Goal: Information Seeking & Learning: Learn about a topic

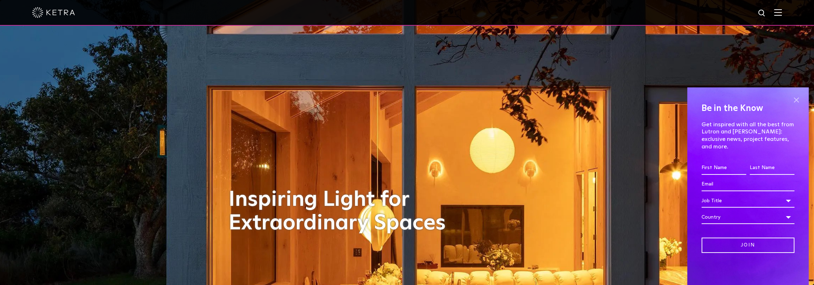
click at [794, 105] on span at bounding box center [795, 100] width 11 height 11
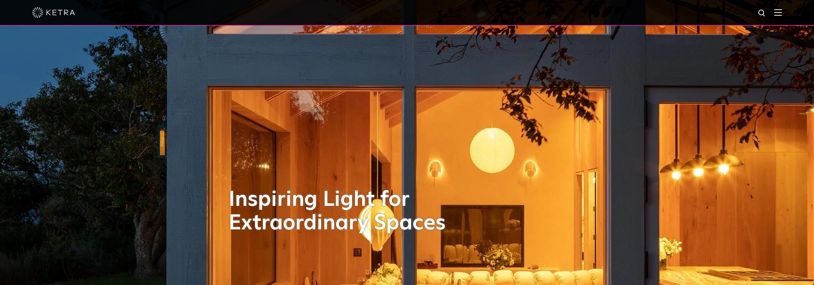
click at [782, 15] on img at bounding box center [778, 12] width 8 height 7
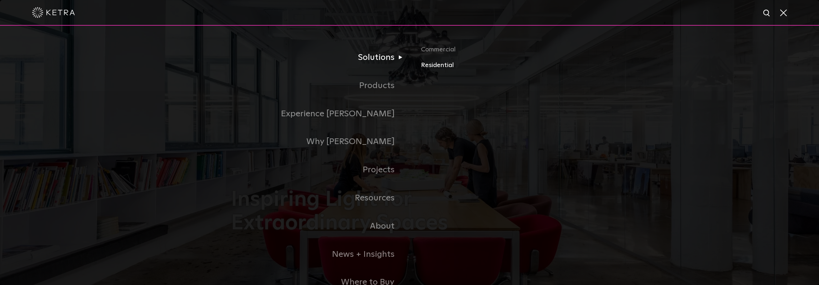
click at [441, 66] on link "Residential" at bounding box center [504, 65] width 167 height 10
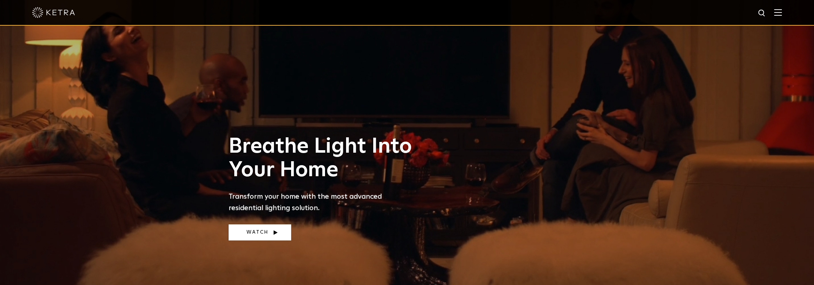
click at [266, 230] on link "Watch" at bounding box center [259, 233] width 62 height 16
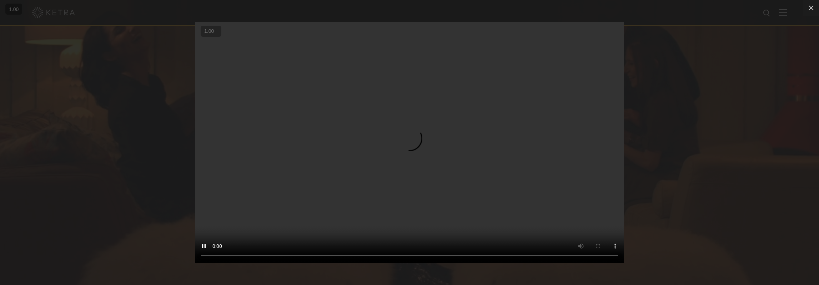
click at [0, 0] on button "+" at bounding box center [0, 0] width 0 height 0
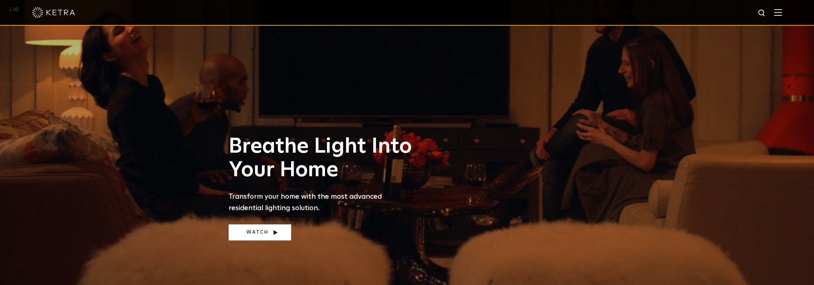
click at [255, 232] on link "Watch" at bounding box center [259, 233] width 62 height 16
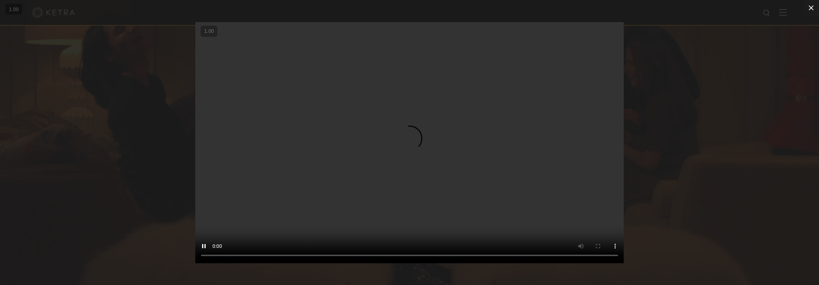
click at [811, 5] on icon at bounding box center [811, 8] width 9 height 9
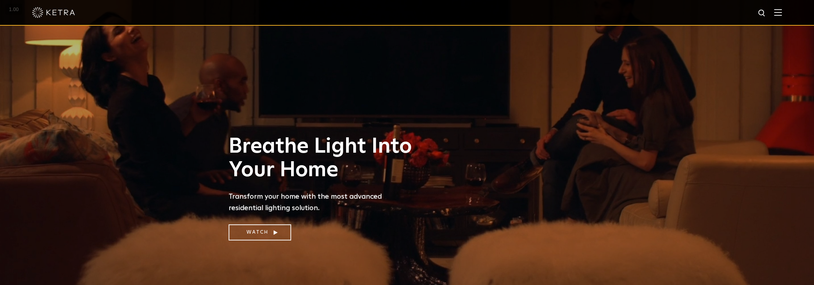
click at [780, 13] on img at bounding box center [778, 12] width 8 height 7
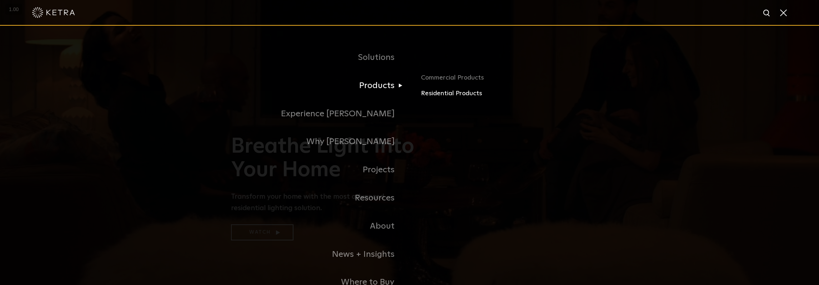
click at [433, 95] on link "Residential Products" at bounding box center [504, 94] width 167 height 10
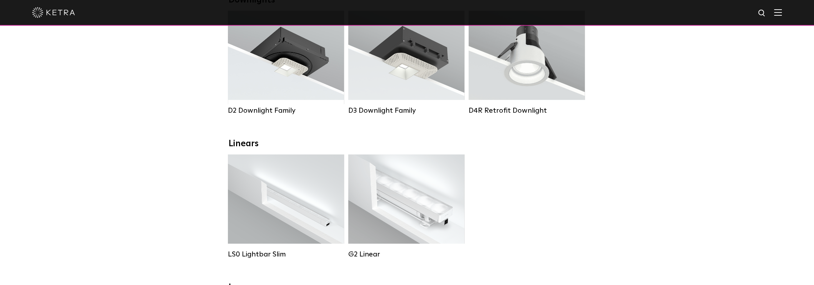
scroll to position [107, 0]
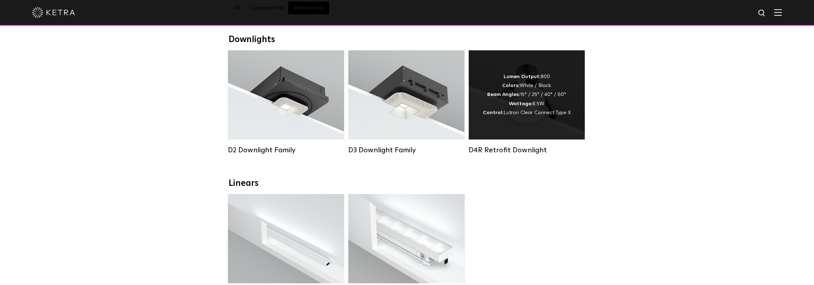
click at [531, 126] on div "Lumen Output: 800 Colors: White / Black Beam Angles: 15° / 25° / 40° / 60° Watt…" at bounding box center [526, 94] width 116 height 89
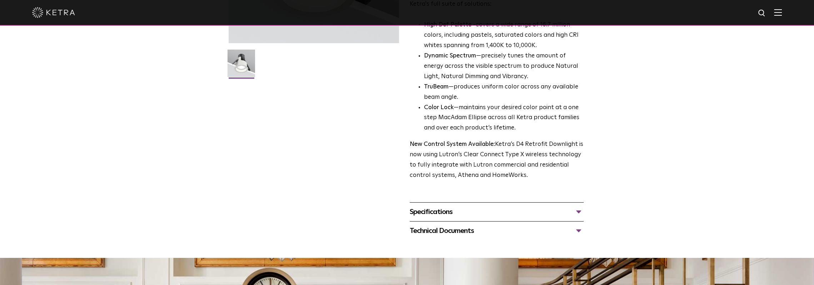
scroll to position [214, 0]
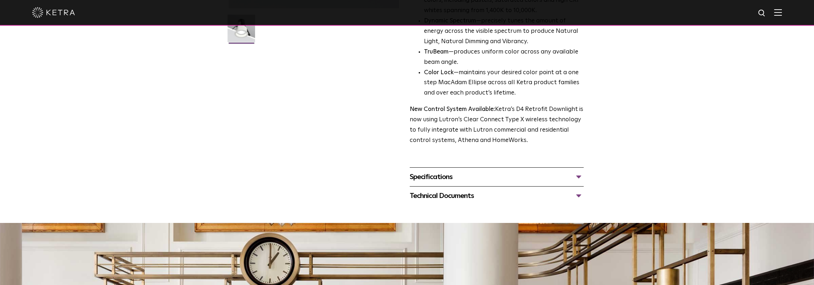
click at [447, 195] on div "Technical Documents" at bounding box center [496, 195] width 174 height 11
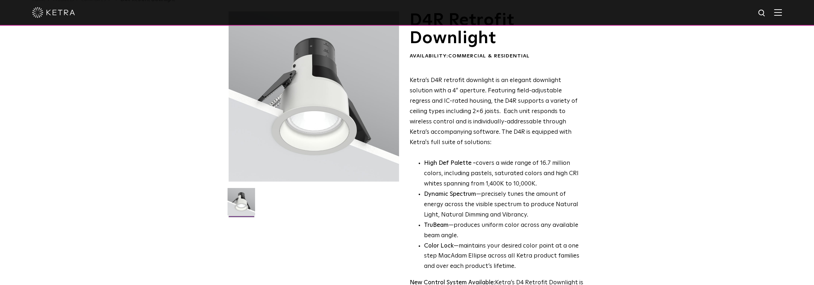
scroll to position [0, 0]
